Goal: Find contact information: Find contact information

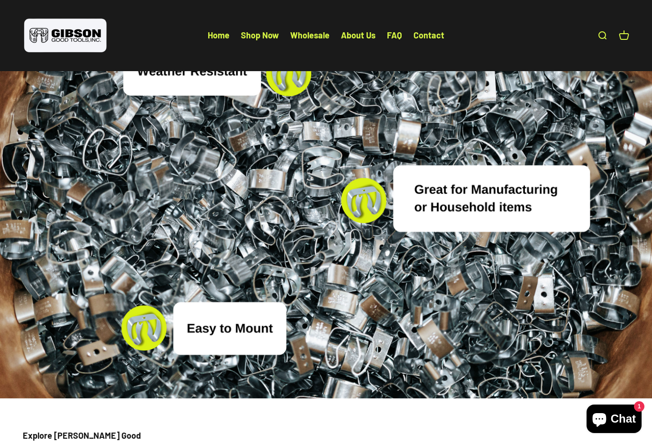
scroll to position [2901, 0]
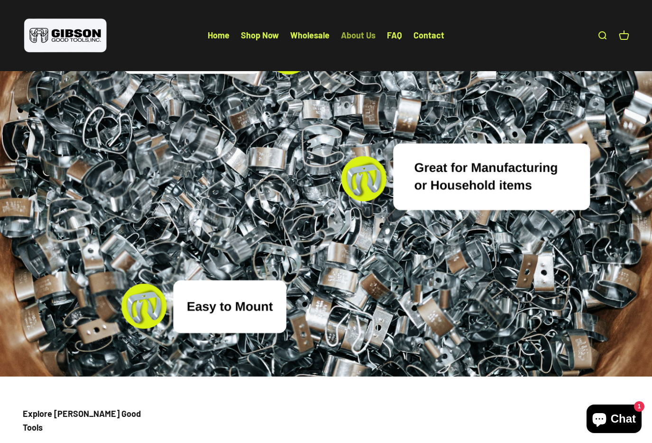
click at [366, 32] on link "About Us" at bounding box center [358, 35] width 35 height 10
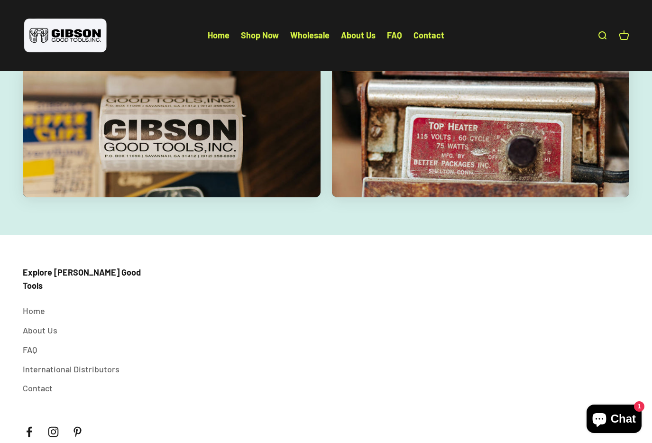
scroll to position [1533, 0]
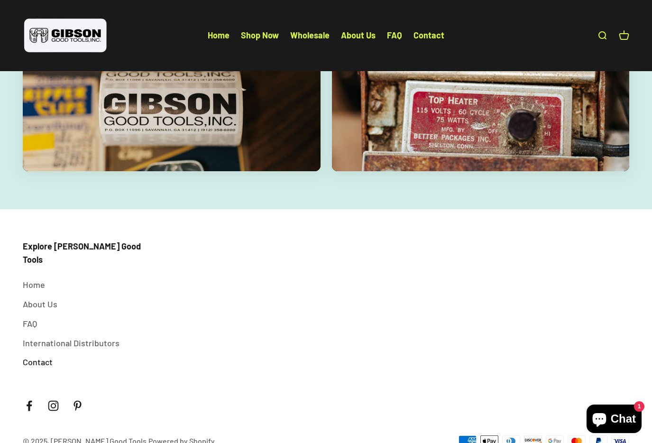
click at [46, 355] on link "Contact" at bounding box center [38, 362] width 30 height 14
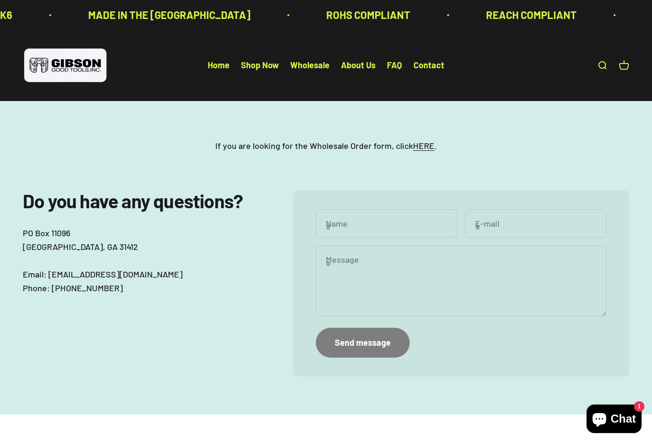
click at [347, 70] on li "About Us" at bounding box center [358, 66] width 35 height 14
click at [352, 68] on link "About Us" at bounding box center [358, 65] width 35 height 10
